Goal: Check status: Check status

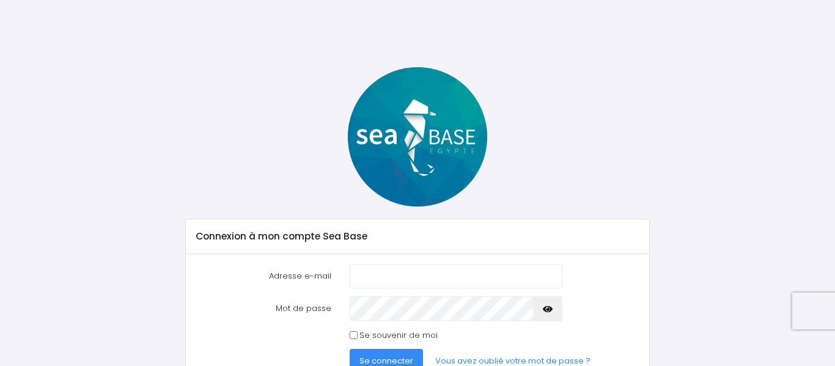
type input "[EMAIL_ADDRESS][DOMAIN_NAME]"
click at [385, 357] on span "Se connecter" at bounding box center [387, 361] width 54 height 12
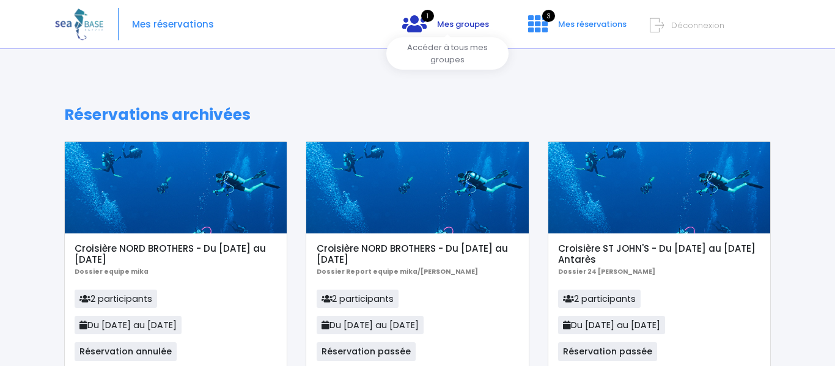
click at [455, 22] on span "Mes groupes" at bounding box center [463, 24] width 52 height 12
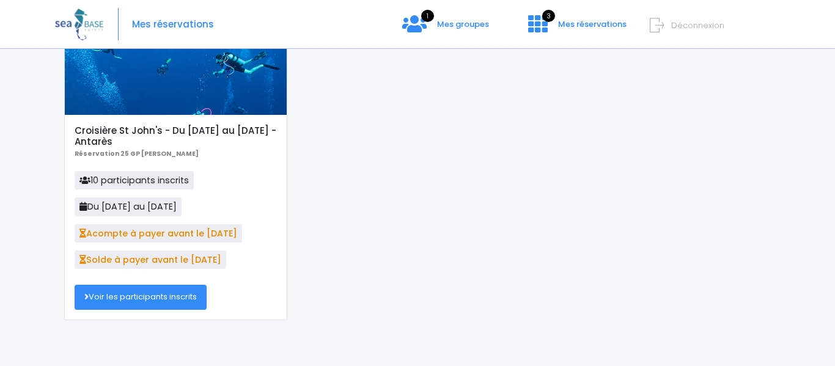
scroll to position [128, 0]
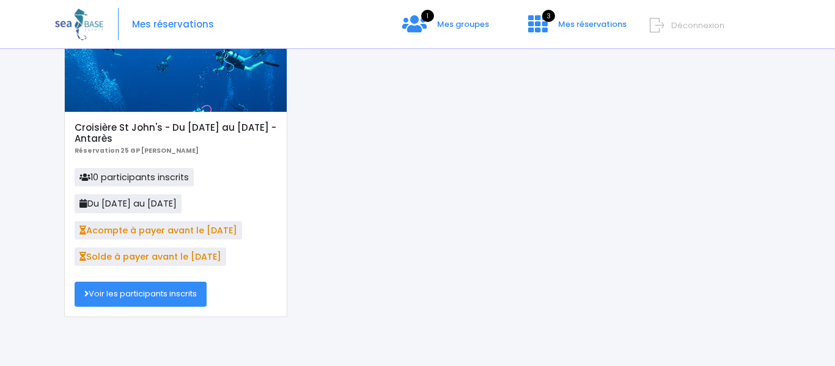
click at [161, 297] on link "Voir les participants inscrits" at bounding box center [141, 294] width 132 height 24
